Goal: Task Accomplishment & Management: Complete application form

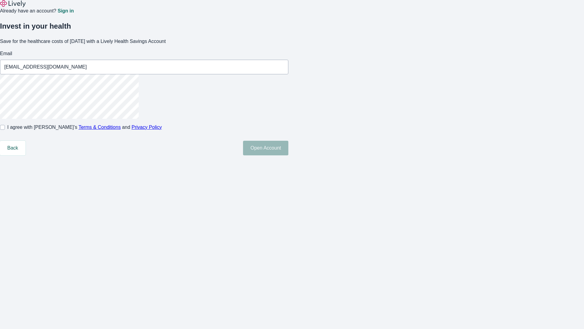
click at [5, 130] on input "I agree with Lively’s Terms & Conditions and Privacy Policy" at bounding box center [2, 127] width 5 height 5
checkbox input "true"
click at [288, 155] on button "Open Account" at bounding box center [265, 148] width 45 height 15
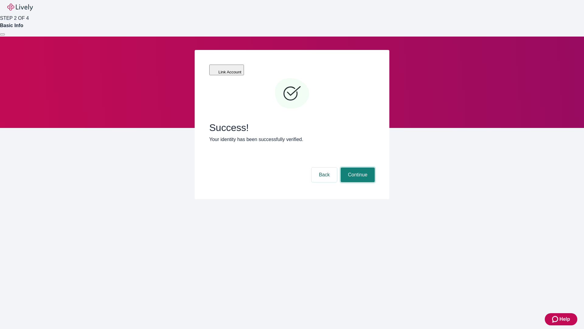
click at [357, 167] on button "Continue" at bounding box center [358, 174] width 34 height 15
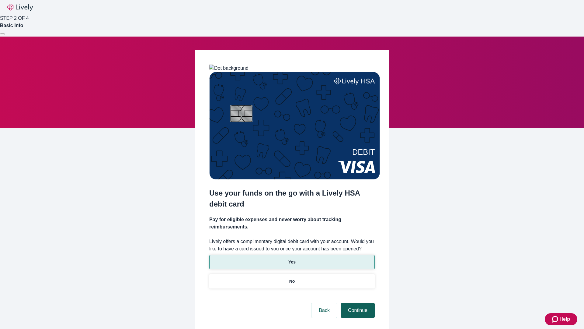
click at [292, 259] on p "Yes" at bounding box center [291, 262] width 7 height 6
click at [357, 303] on button "Continue" at bounding box center [358, 310] width 34 height 15
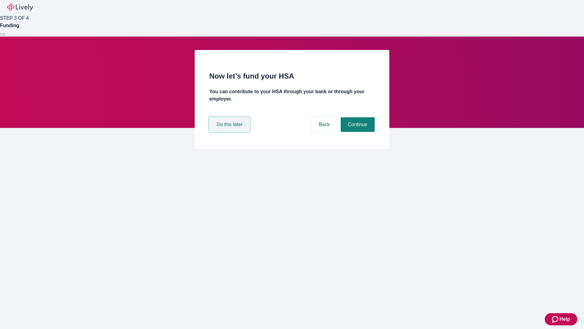
click at [230, 132] on button "Do this later" at bounding box center [229, 124] width 40 height 15
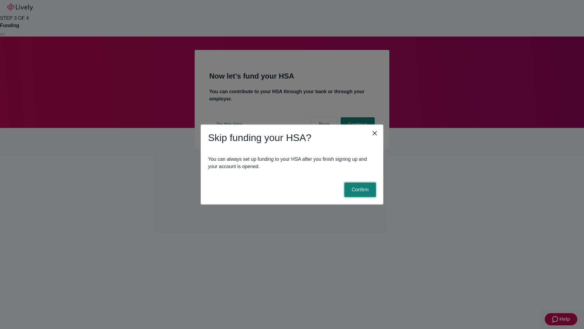
click at [359, 190] on button "Confirm" at bounding box center [360, 189] width 32 height 15
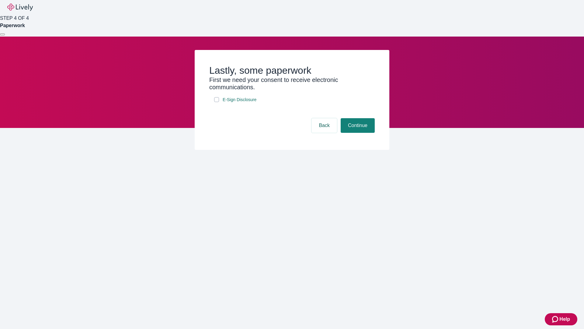
click at [217, 102] on input "E-Sign Disclosure" at bounding box center [216, 99] width 5 height 5
checkbox input "true"
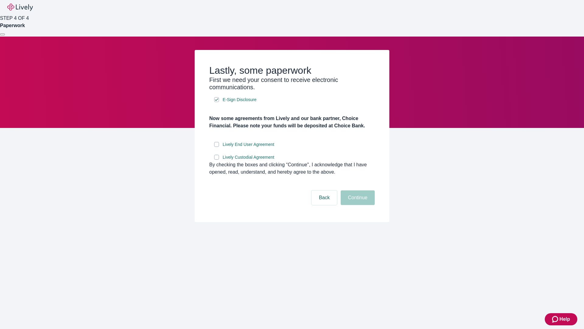
click at [217, 147] on input "Lively End User Agreement" at bounding box center [216, 144] width 5 height 5
checkbox input "true"
click at [217, 159] on input "Lively Custodial Agreement" at bounding box center [216, 157] width 5 height 5
checkbox input "true"
click at [357, 205] on button "Continue" at bounding box center [358, 197] width 34 height 15
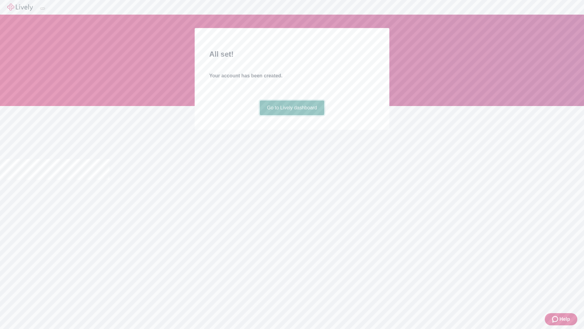
click at [292, 115] on link "Go to Lively dashboard" at bounding box center [292, 107] width 65 height 15
